Goal: Task Accomplishment & Management: Use online tool/utility

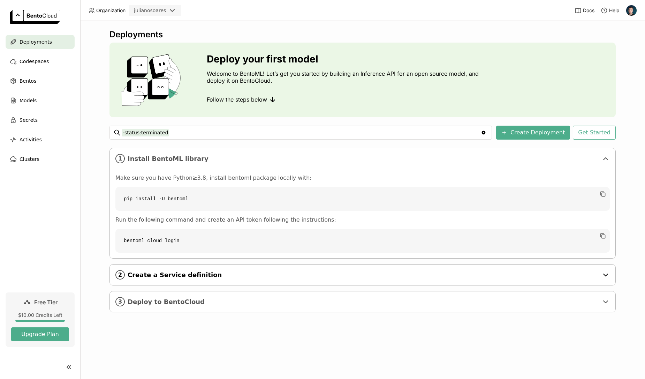
click at [314, 272] on span "Create a Service definition" at bounding box center [363, 275] width 471 height 8
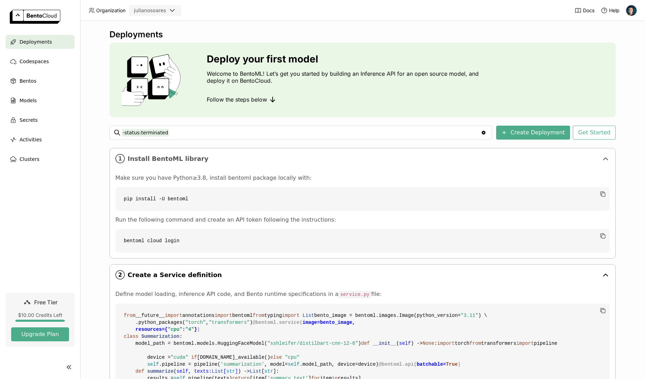
click at [314, 272] on span "Create a Service definition" at bounding box center [363, 275] width 471 height 8
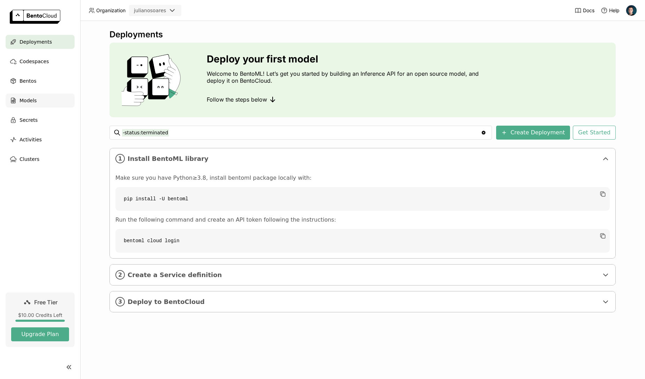
click at [25, 96] on div "Models" at bounding box center [40, 100] width 69 height 14
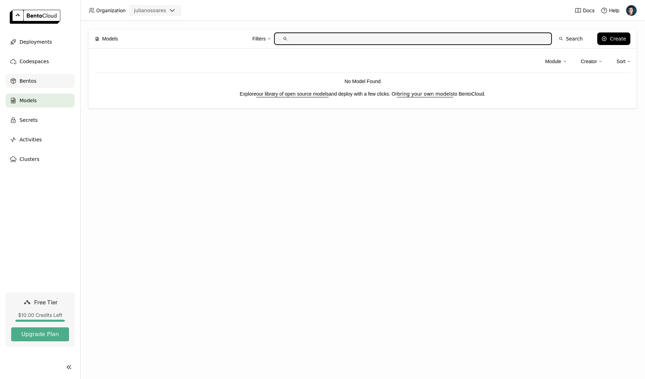
click at [21, 76] on div "Bentos" at bounding box center [40, 81] width 69 height 14
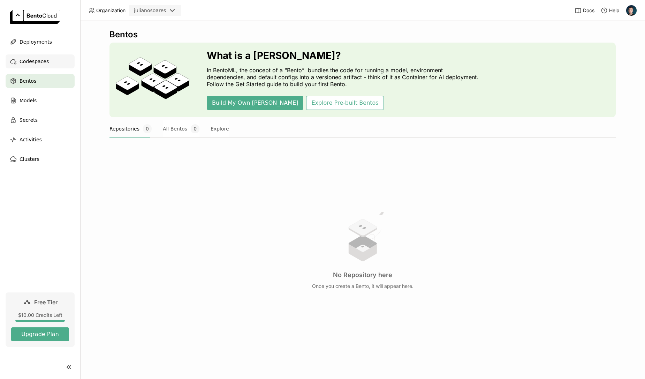
click at [18, 63] on div "Codespaces" at bounding box center [40, 61] width 69 height 14
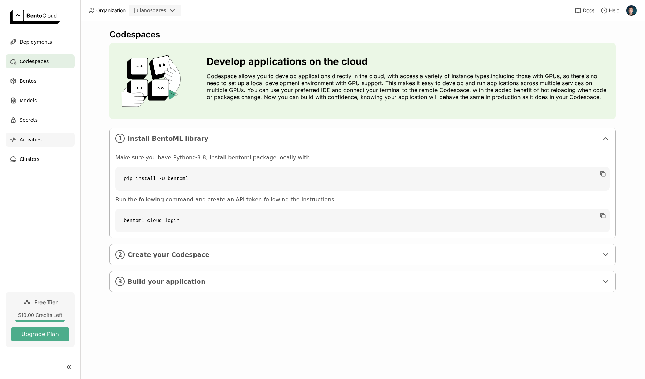
click at [28, 139] on span "Activities" at bounding box center [31, 139] width 22 height 8
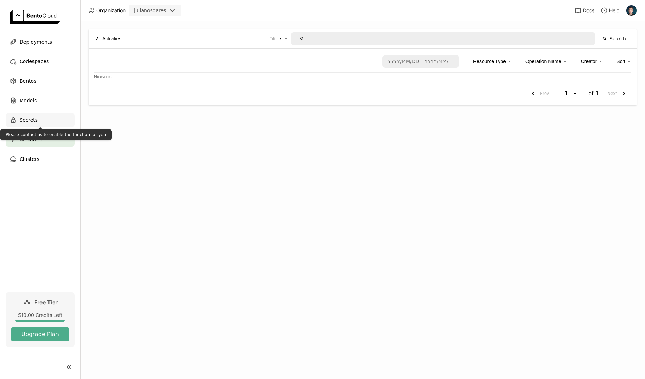
click at [30, 122] on span "Secrets" at bounding box center [29, 120] width 18 height 8
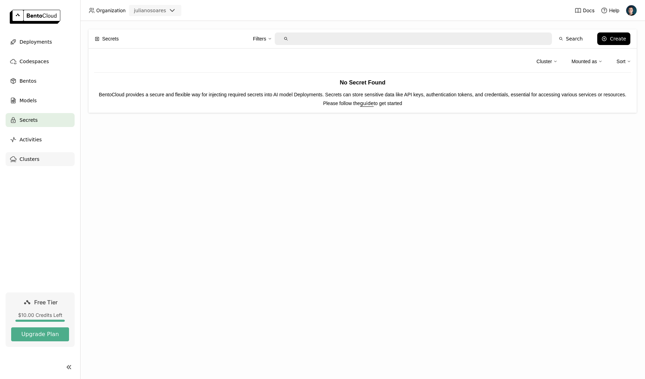
click at [30, 156] on span "Clusters" at bounding box center [30, 159] width 20 height 8
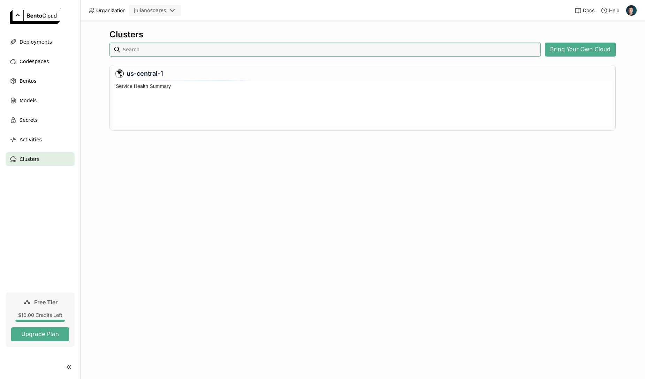
scroll to position [43, 497]
click at [35, 47] on div "Deployments" at bounding box center [40, 42] width 69 height 14
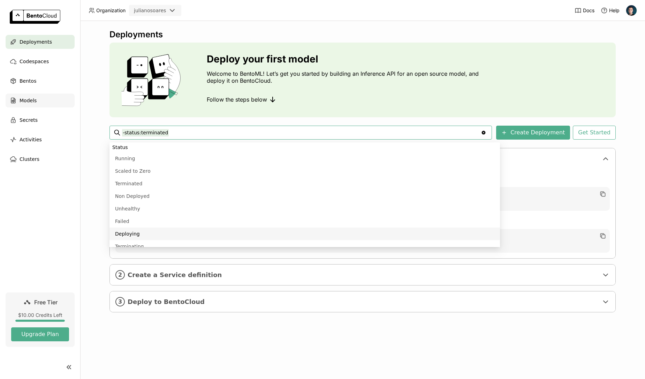
click at [27, 100] on span "Models" at bounding box center [28, 100] width 17 height 8
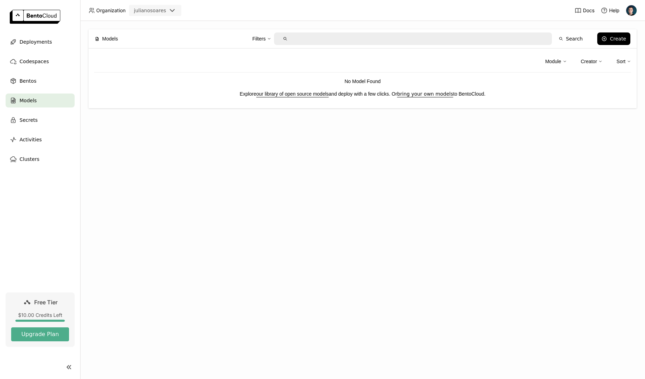
click at [275, 95] on link "our library of open source models" at bounding box center [292, 94] width 73 height 6
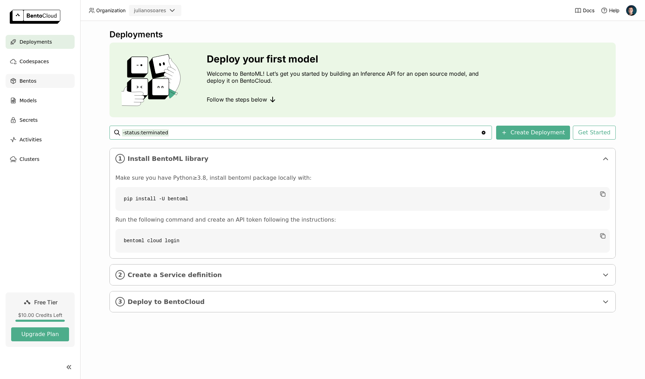
click at [44, 83] on div "Bentos" at bounding box center [40, 81] width 69 height 14
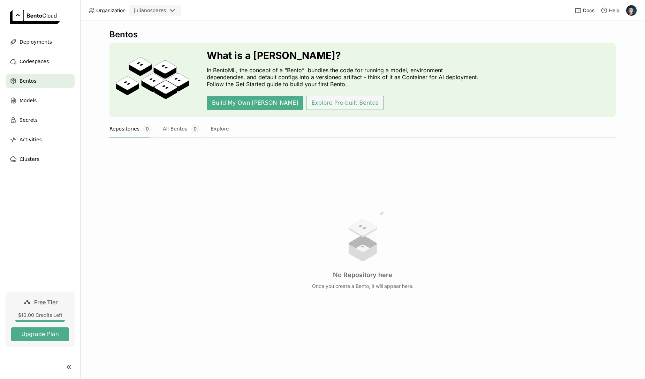
click at [306, 105] on button "Explore Pre-built Bentos" at bounding box center [344, 103] width 77 height 14
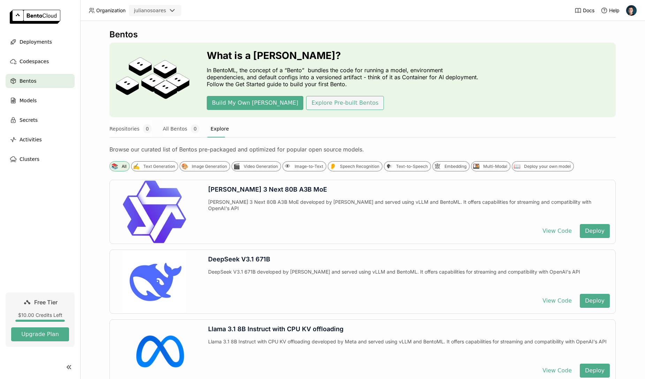
scroll to position [313, 0]
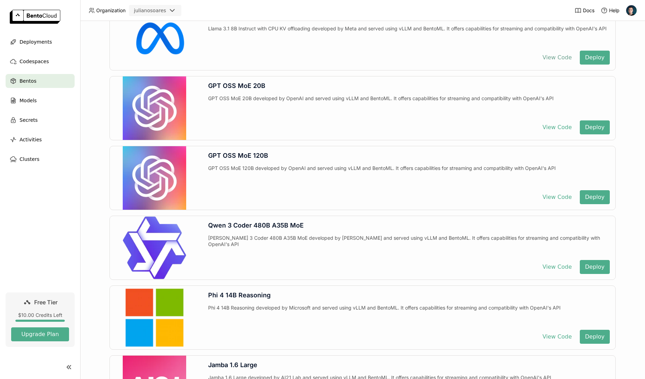
click at [550, 61] on button "View Code" at bounding box center [557, 58] width 40 height 14
click at [590, 57] on button "Deploy" at bounding box center [595, 58] width 30 height 14
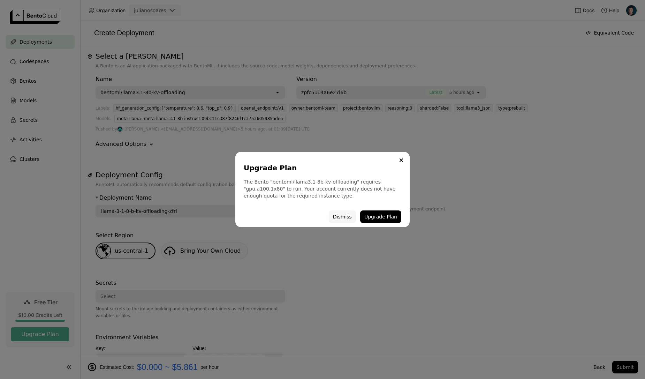
click at [348, 213] on button "Dismiss" at bounding box center [342, 216] width 27 height 13
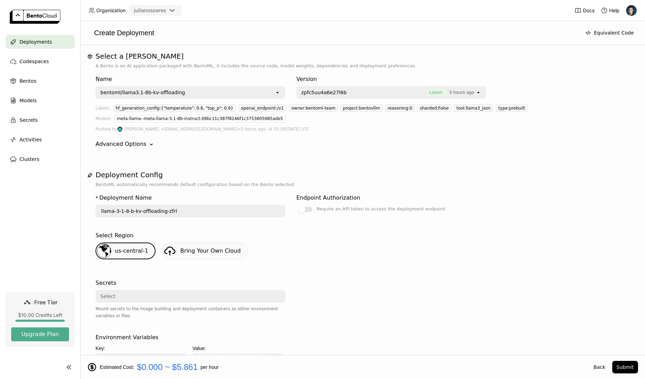
click at [340, 268] on div "Select Region us-central-1 Bring Your Own Cloud" at bounding box center [363, 249] width 534 height 42
click at [259, 93] on div "bentoml/llama3.1-8b-kv-offloading" at bounding box center [185, 92] width 179 height 11
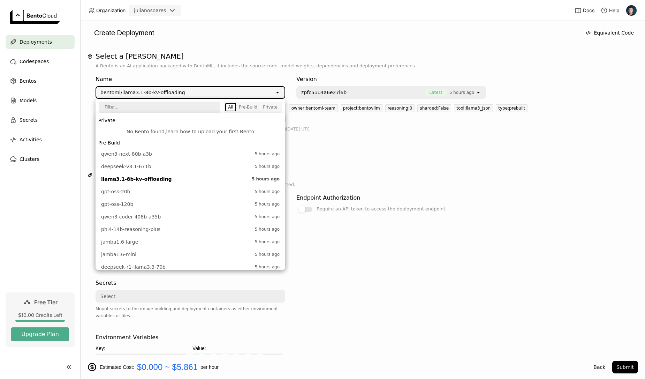
click at [52, 36] on div "Deployments" at bounding box center [40, 42] width 69 height 14
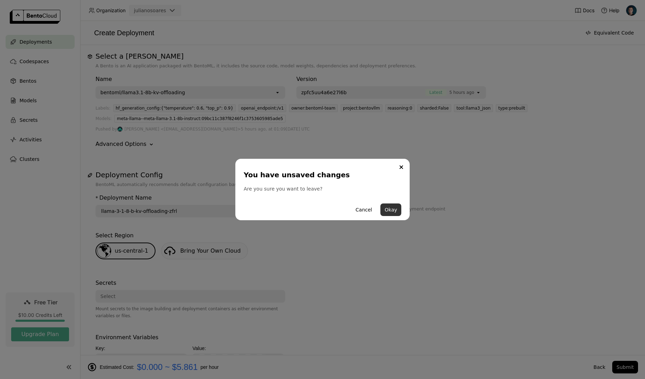
click at [386, 210] on button "Okay" at bounding box center [391, 209] width 21 height 13
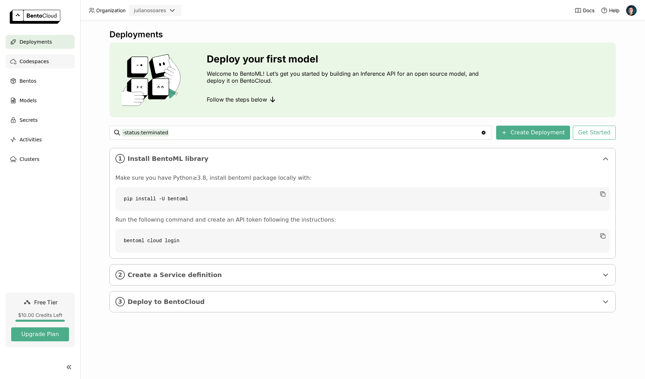
click at [42, 66] on div "Codespaces" at bounding box center [40, 61] width 69 height 14
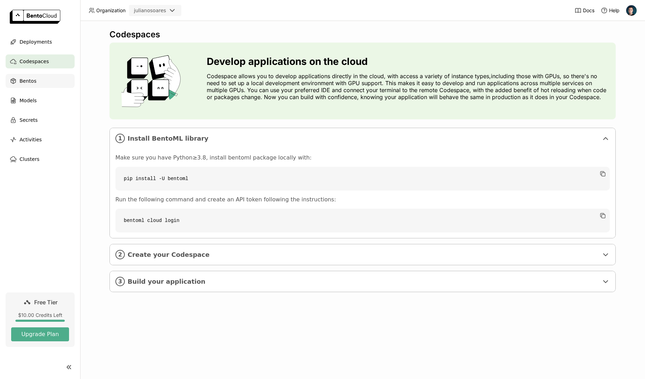
click at [40, 78] on div "Bentos" at bounding box center [40, 81] width 69 height 14
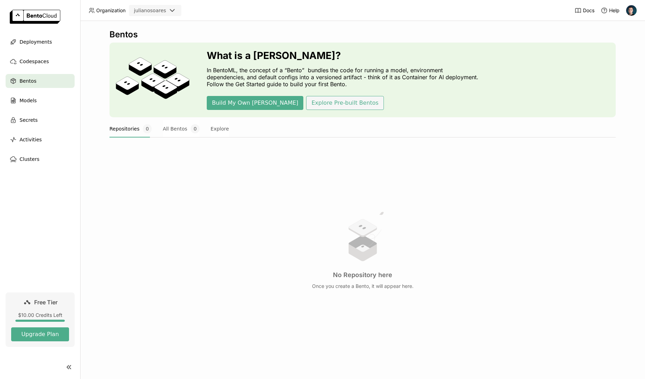
click at [306, 103] on button "Explore Pre-built Bentos" at bounding box center [344, 103] width 77 height 14
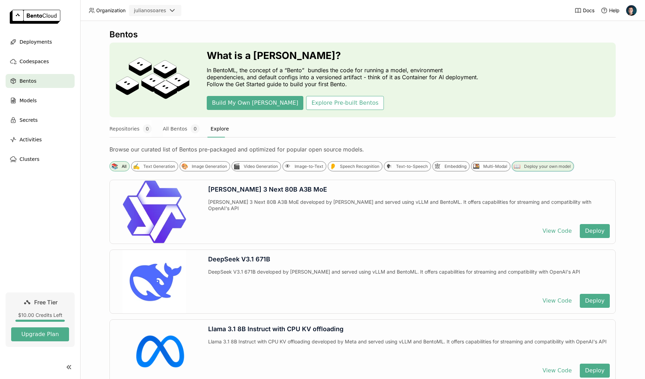
click at [522, 169] on div "📖 Deploy your own model" at bounding box center [543, 166] width 62 height 10
click at [492, 167] on div "Multi-Modal" at bounding box center [495, 167] width 24 height 6
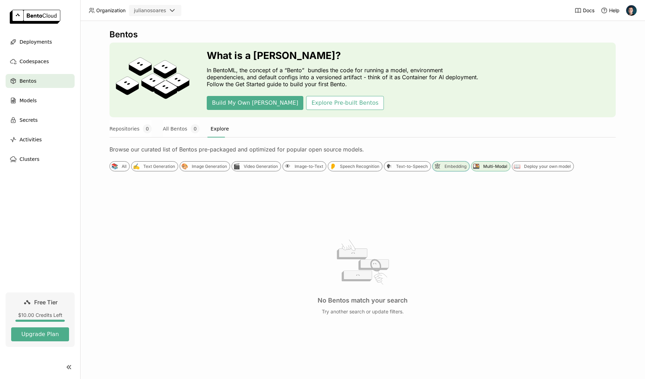
click at [450, 165] on div "Embedding" at bounding box center [456, 167] width 22 height 6
click at [360, 161] on div "👂 Speech Recognition" at bounding box center [355, 166] width 55 height 10
click at [145, 167] on div "Text Generation" at bounding box center [159, 167] width 32 height 6
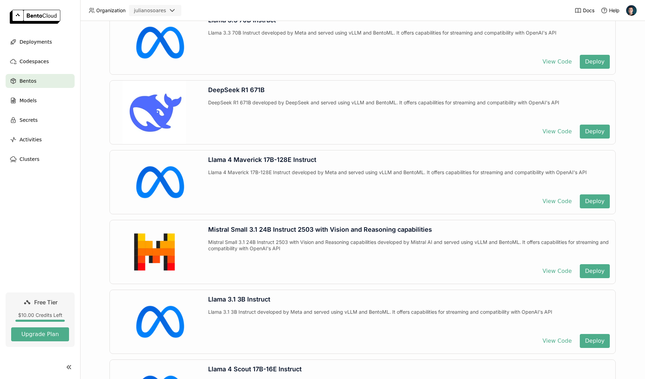
scroll to position [1773, 0]
